Goal: Task Accomplishment & Management: Manage account settings

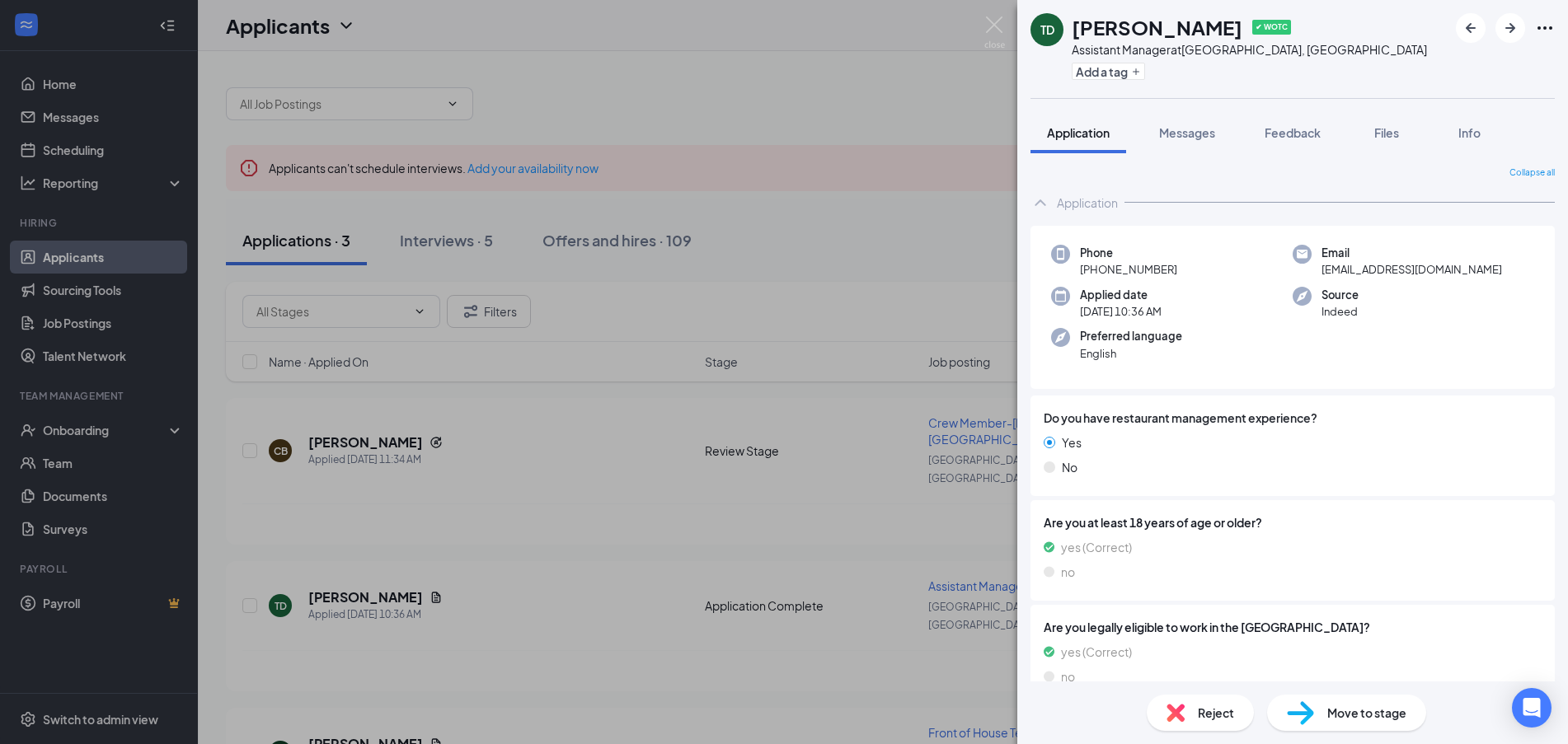
drag, startPoint x: 523, startPoint y: 510, endPoint x: 442, endPoint y: 452, distance: 99.6
click at [523, 508] on div "TD [PERSON_NAME] ✔ WOTC Assistant Manager at [GEOGRAPHIC_DATA], [GEOGRAPHIC_DAT…" at bounding box center [784, 372] width 1568 height 744
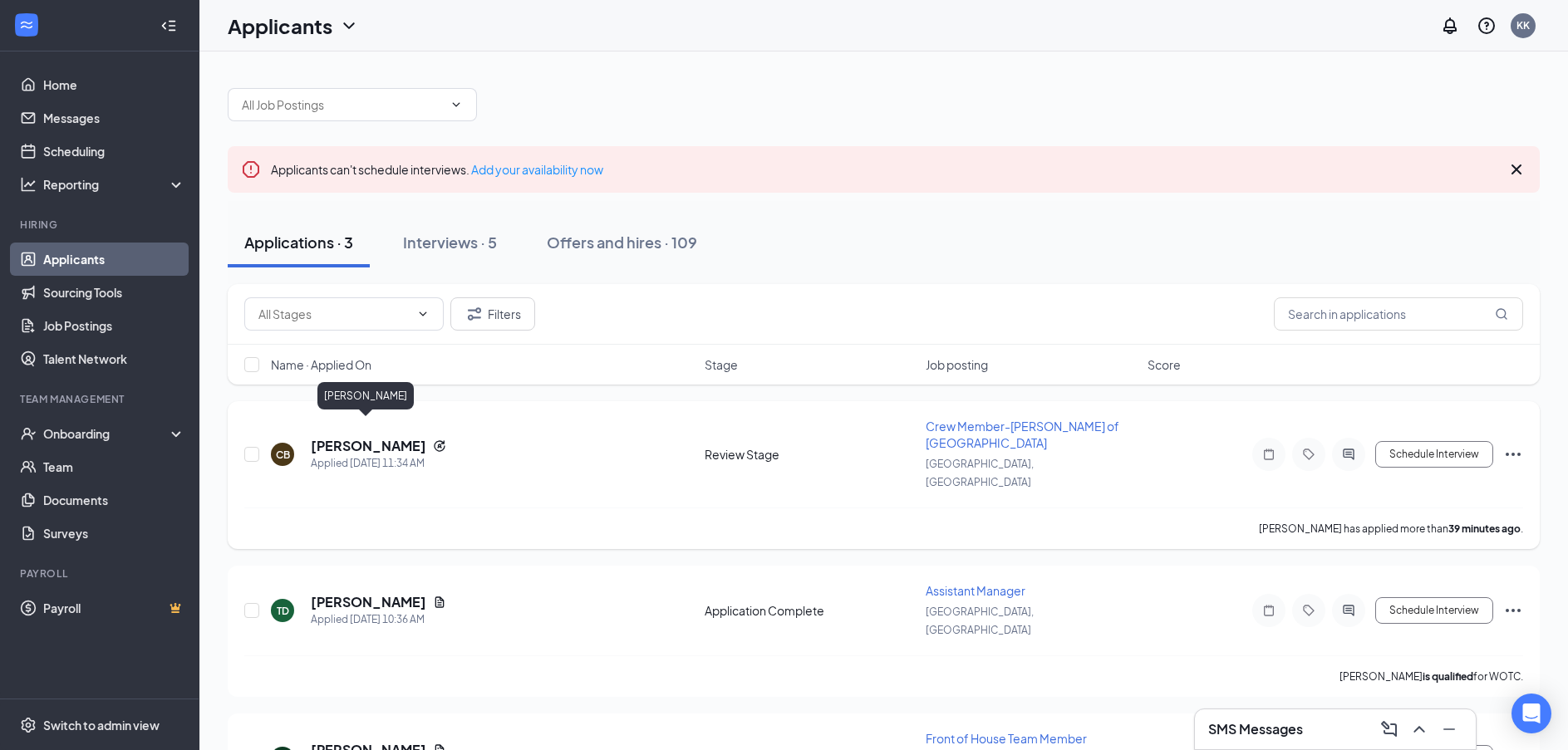
click at [338, 437] on h5 "[PERSON_NAME]" at bounding box center [368, 446] width 115 height 19
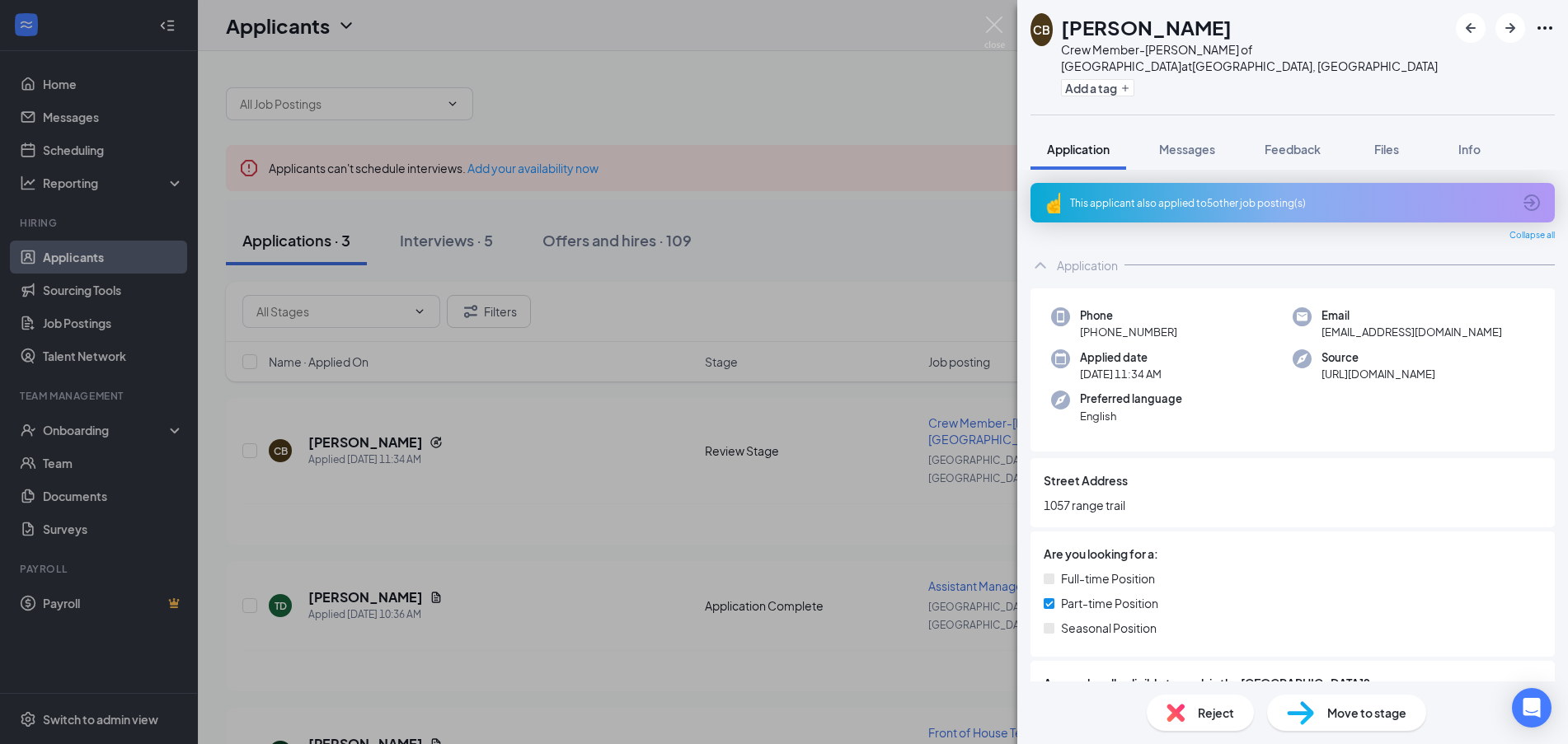
drag, startPoint x: 1180, startPoint y: 130, endPoint x: 1073, endPoint y: 708, distance: 587.8
click at [1181, 141] on span "Messages" at bounding box center [1187, 149] width 56 height 15
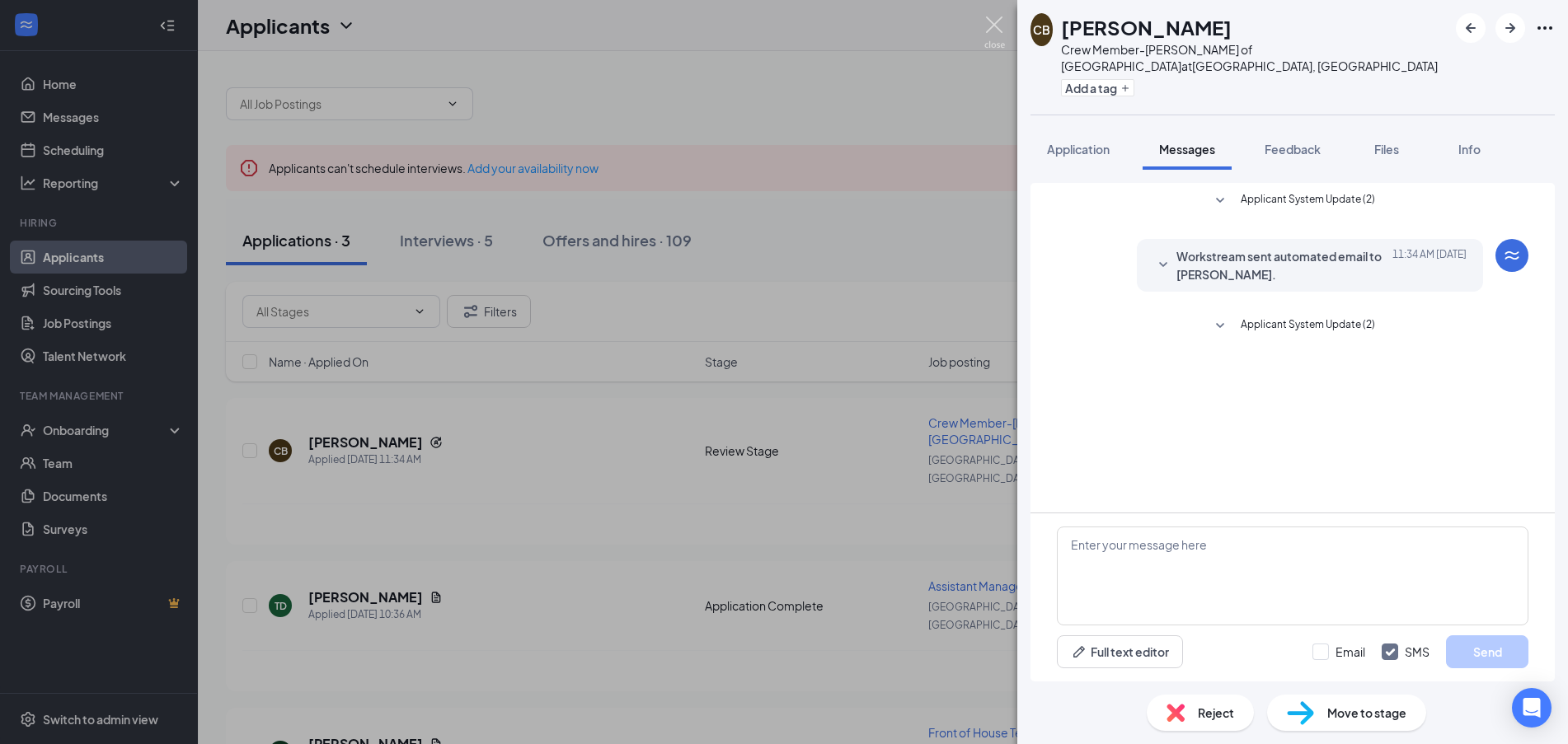
click at [995, 24] on img at bounding box center [995, 33] width 20 height 32
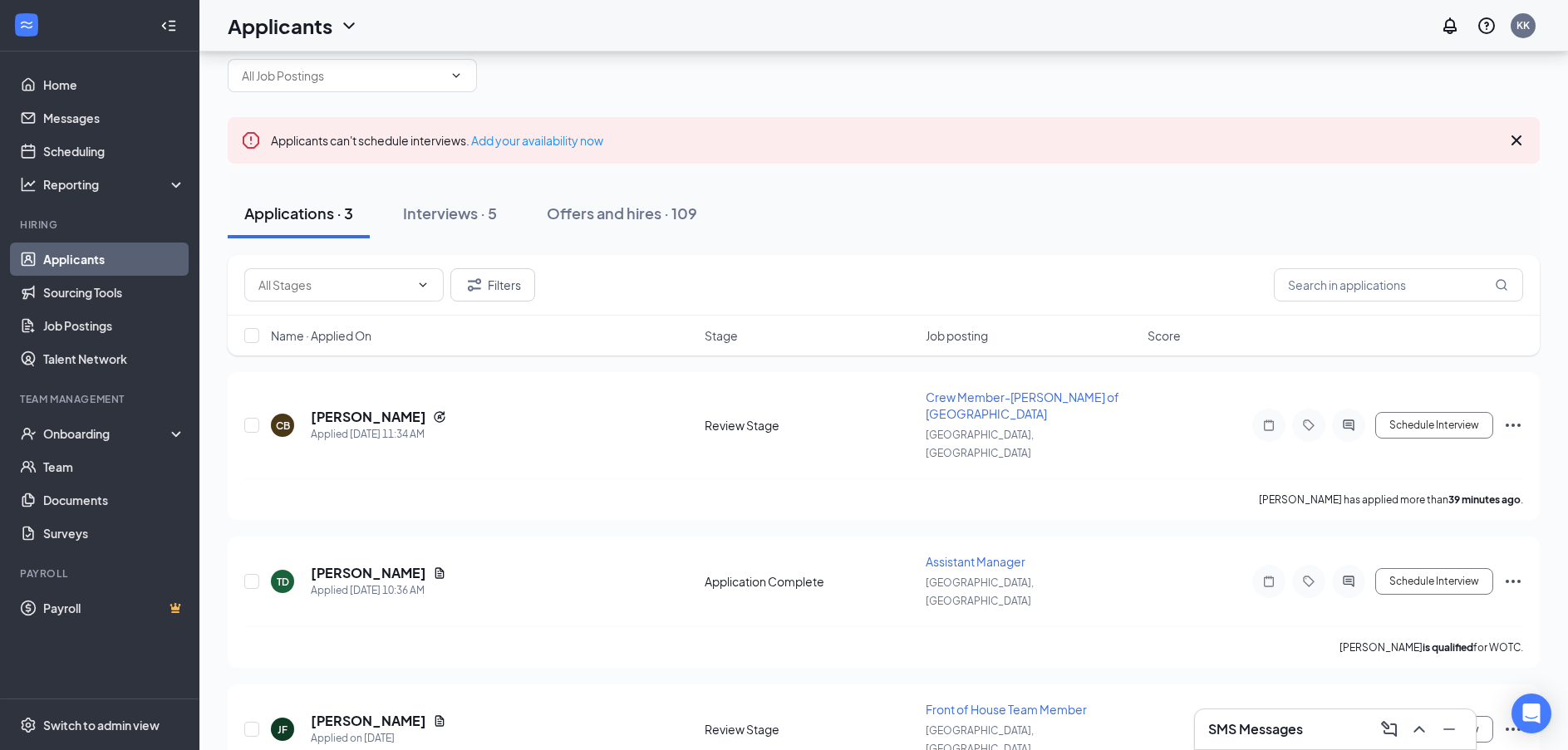
scroll to position [43, 0]
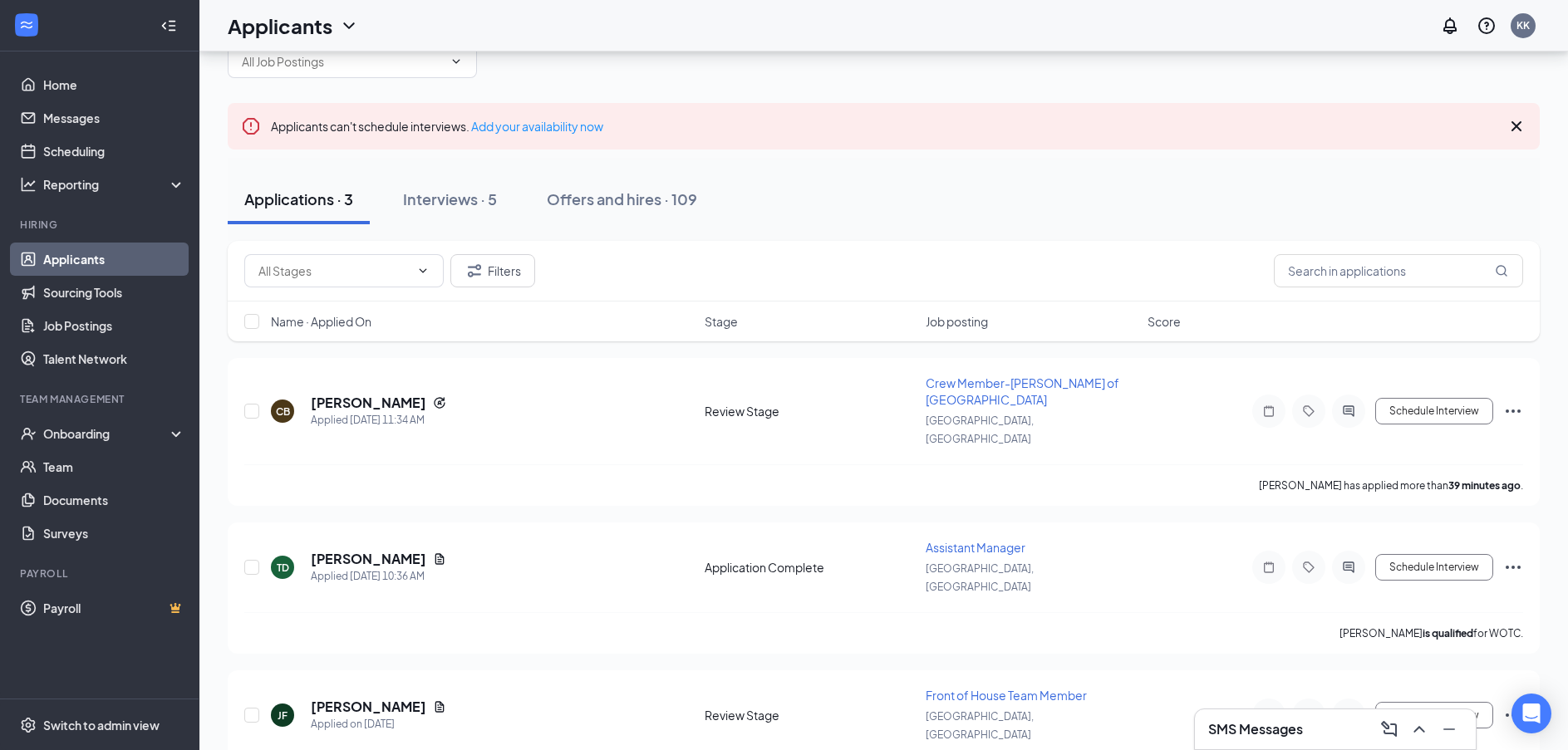
click at [479, 184] on button "Interviews · 5" at bounding box center [450, 199] width 127 height 50
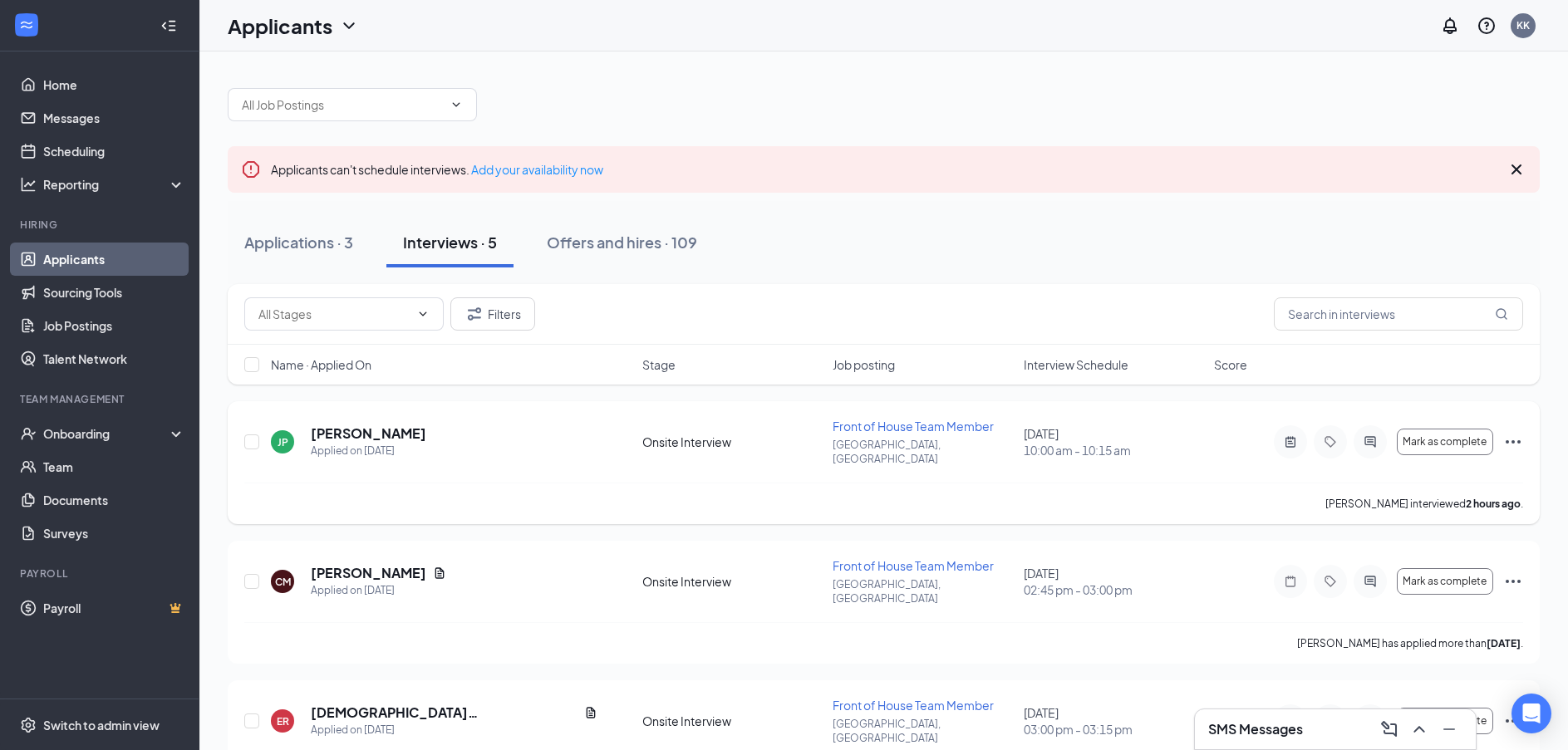
click at [1518, 439] on icon "Ellipses" at bounding box center [1512, 441] width 20 height 20
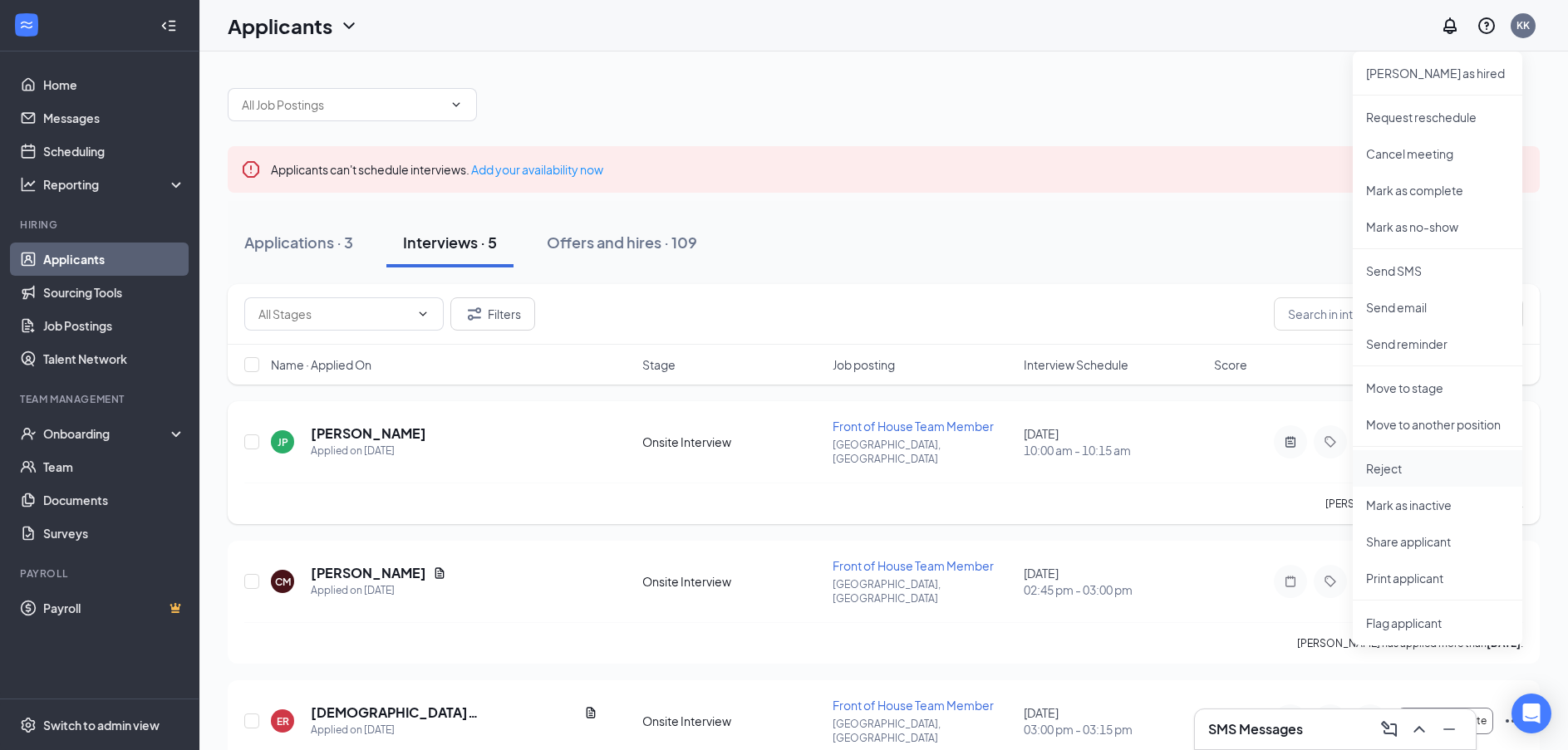
click at [1446, 457] on li "Reject" at bounding box center [1437, 468] width 170 height 36
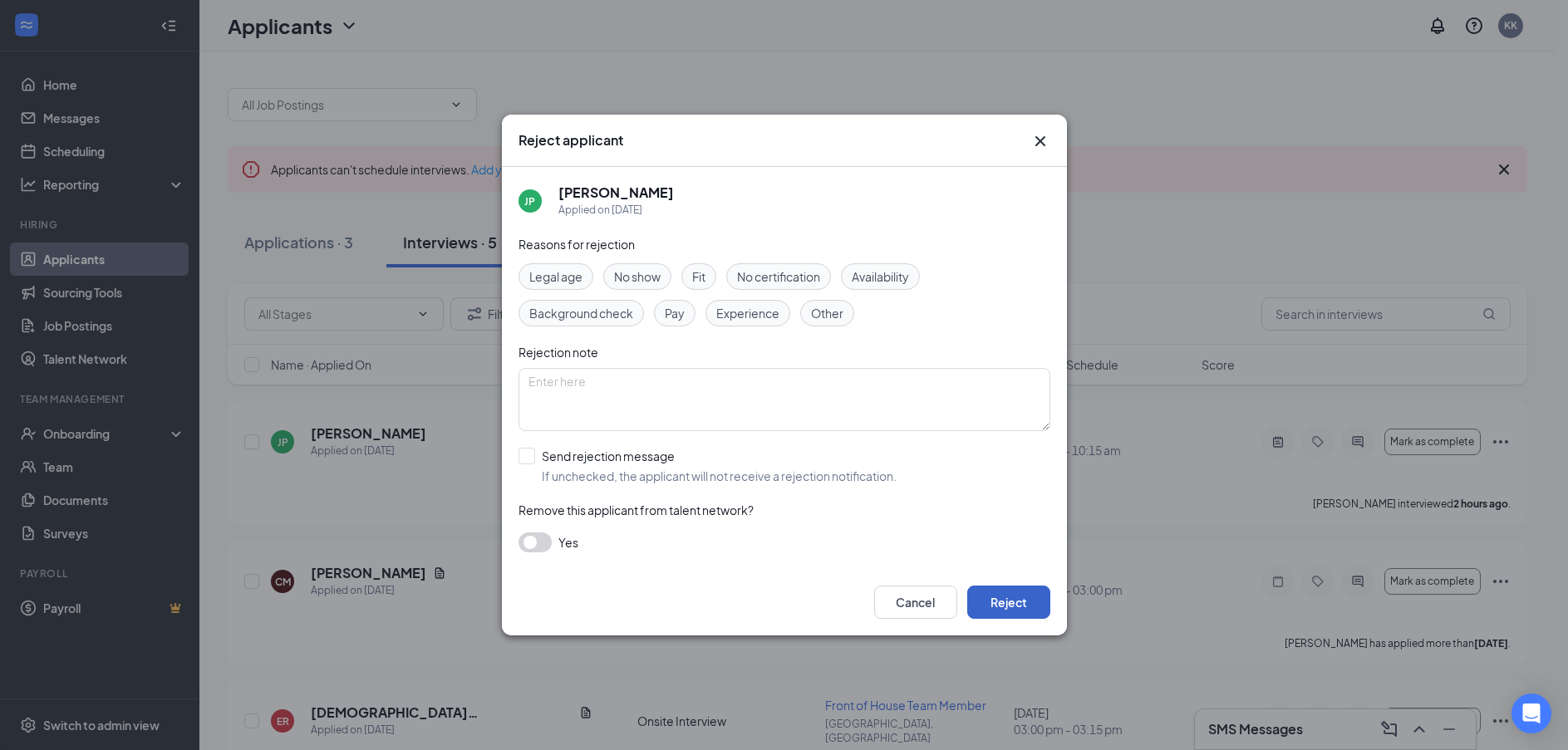
click at [1031, 600] on button "Reject" at bounding box center [1009, 602] width 83 height 33
